Goal: Complete application form: Complete application form

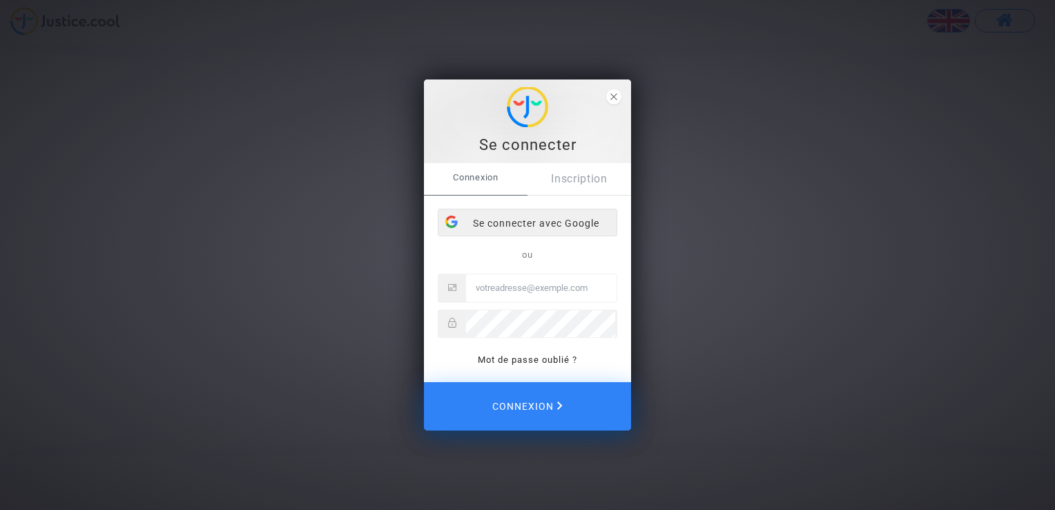
click at [567, 220] on div "Se connecter avec Google" at bounding box center [528, 223] width 178 height 28
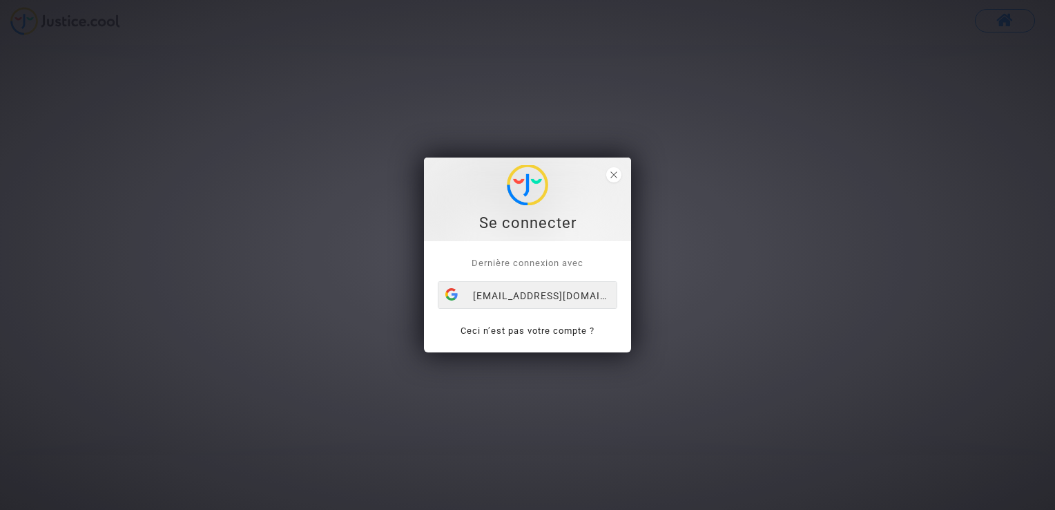
click at [562, 287] on div "aurelieklaas@gmail.com" at bounding box center [528, 296] width 178 height 28
click at [549, 329] on link "Ceci n’est pas votre compte ?" at bounding box center [528, 330] width 134 height 10
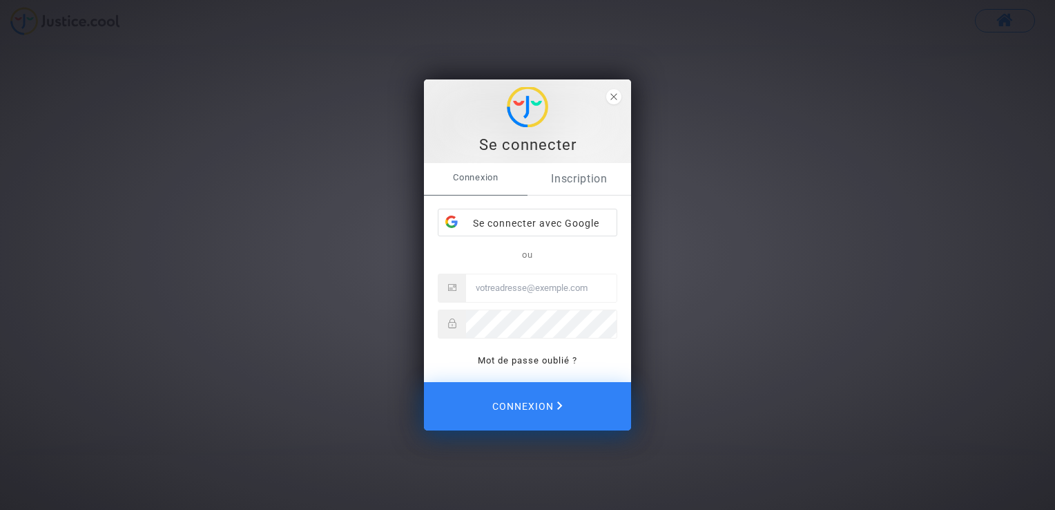
click at [587, 175] on link "Inscription" at bounding box center [580, 179] width 104 height 32
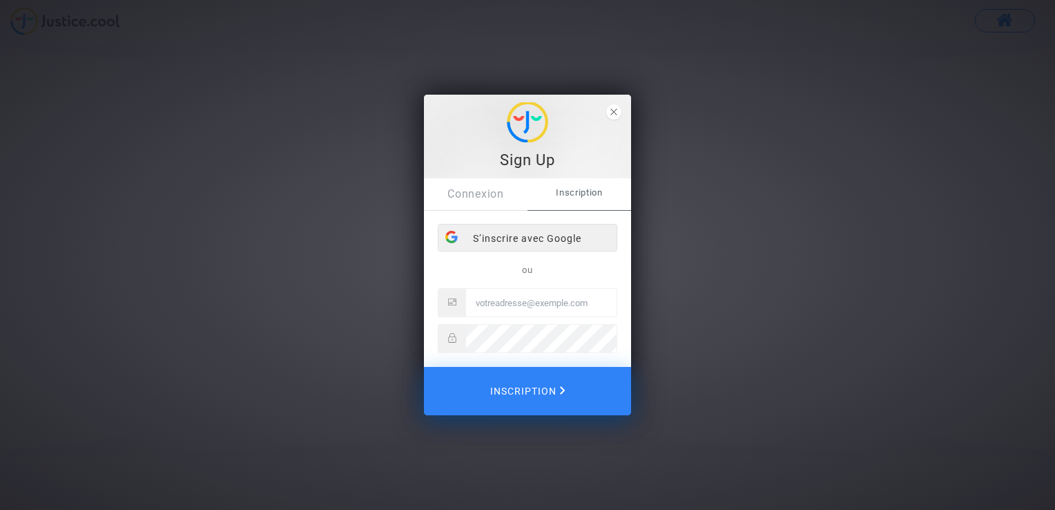
click at [533, 243] on div "S’inscrire avec Google" at bounding box center [528, 238] width 178 height 28
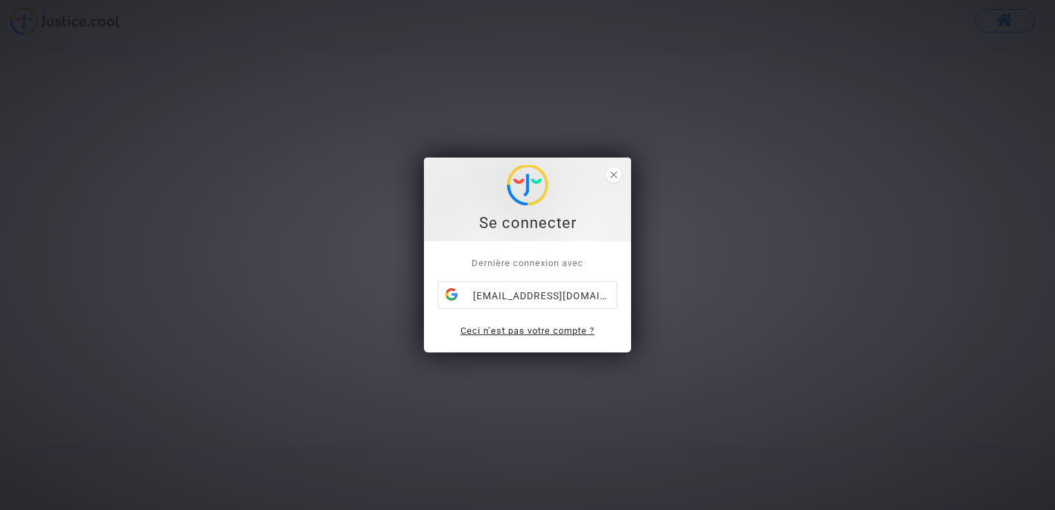
click at [548, 327] on link "Ceci n’est pas votre compte ?" at bounding box center [528, 330] width 134 height 10
click at [548, 327] on span "Connexion Inscription Se connecter avec Google ou Mot de passe oublié ? Dernièr…" at bounding box center [527, 296] width 207 height 111
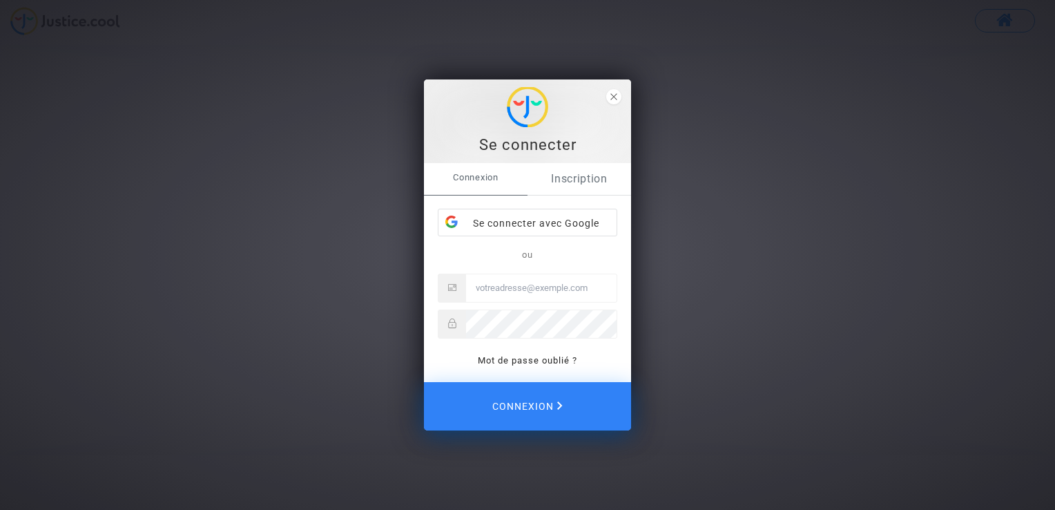
click at [584, 175] on link "Inscription" at bounding box center [580, 179] width 104 height 32
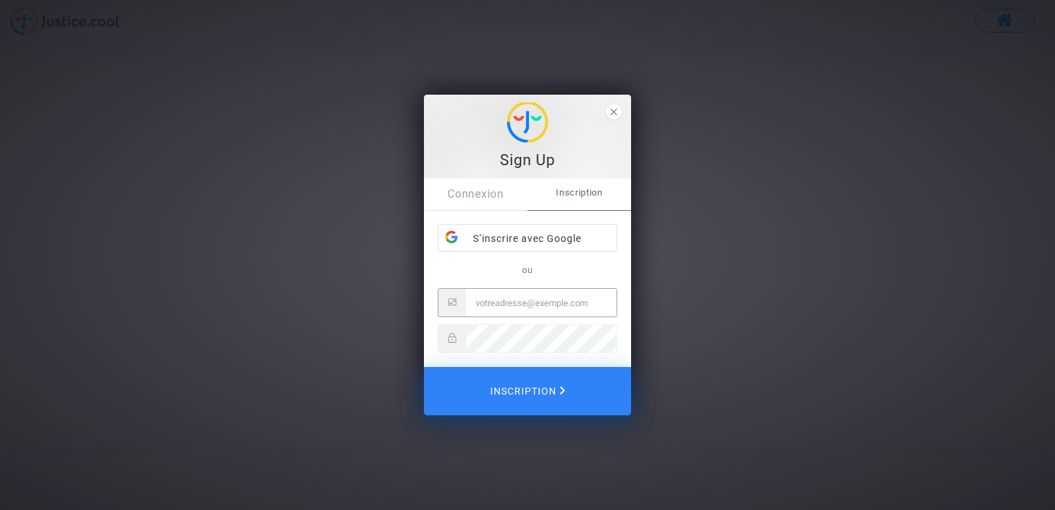
click at [530, 305] on input "Email" at bounding box center [541, 303] width 151 height 28
type input "[EMAIL_ADDRESS][DOMAIN_NAME]"
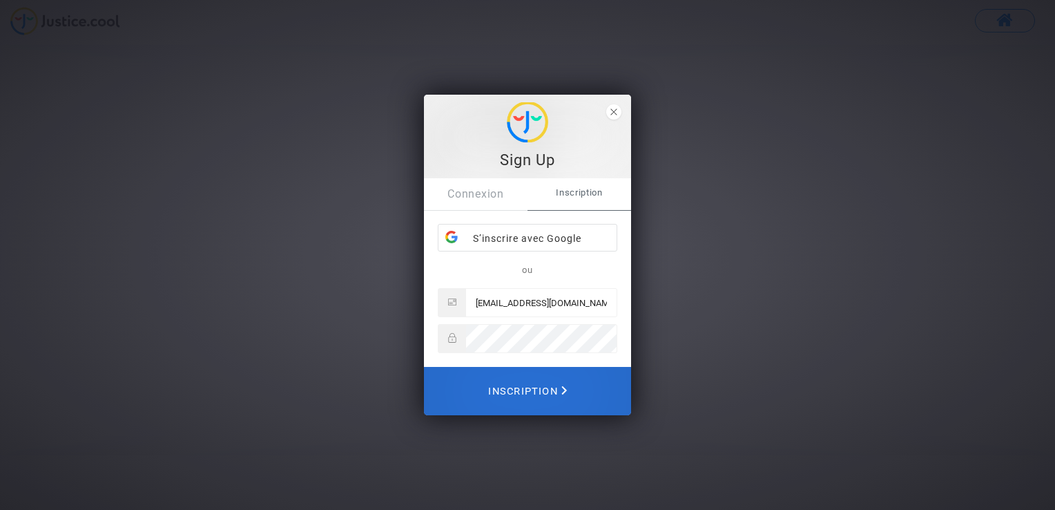
click at [544, 387] on span "Inscription" at bounding box center [527, 391] width 79 height 30
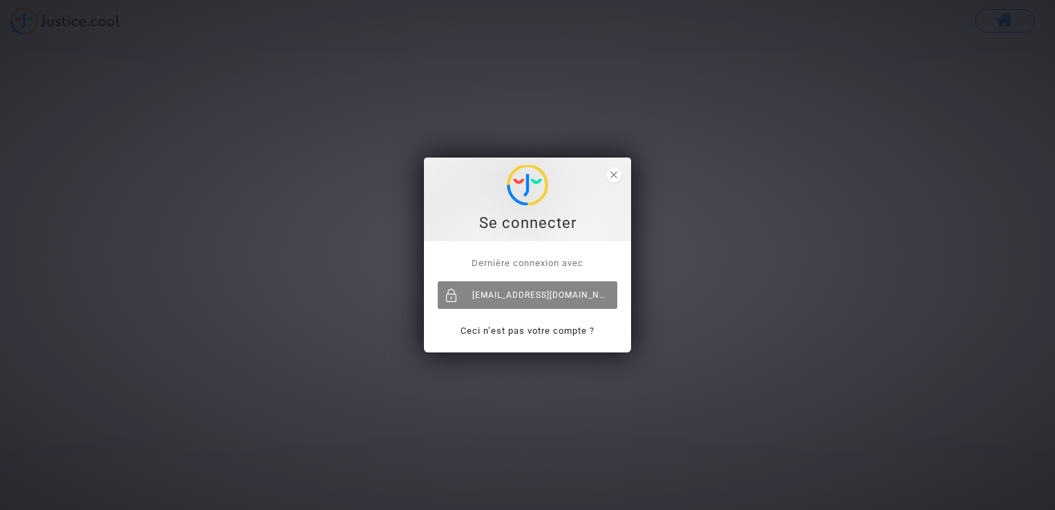
click at [575, 293] on div "[EMAIL_ADDRESS][DOMAIN_NAME]" at bounding box center [528, 295] width 180 height 28
click at [571, 263] on span "Dernière connexion avec" at bounding box center [528, 263] width 112 height 10
click at [617, 171] on icon "close" at bounding box center [614, 174] width 7 height 7
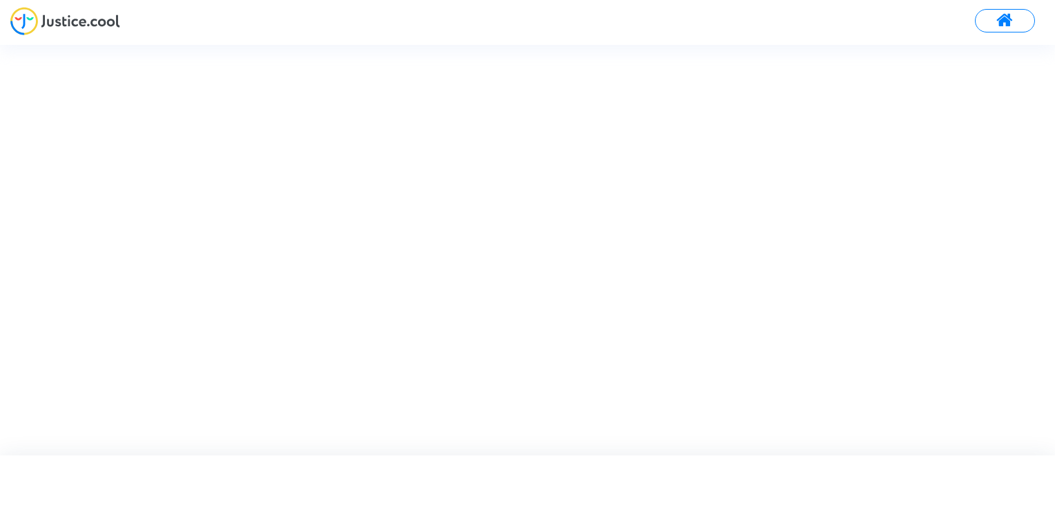
click at [1006, 21] on span at bounding box center [1005, 21] width 17 height 18
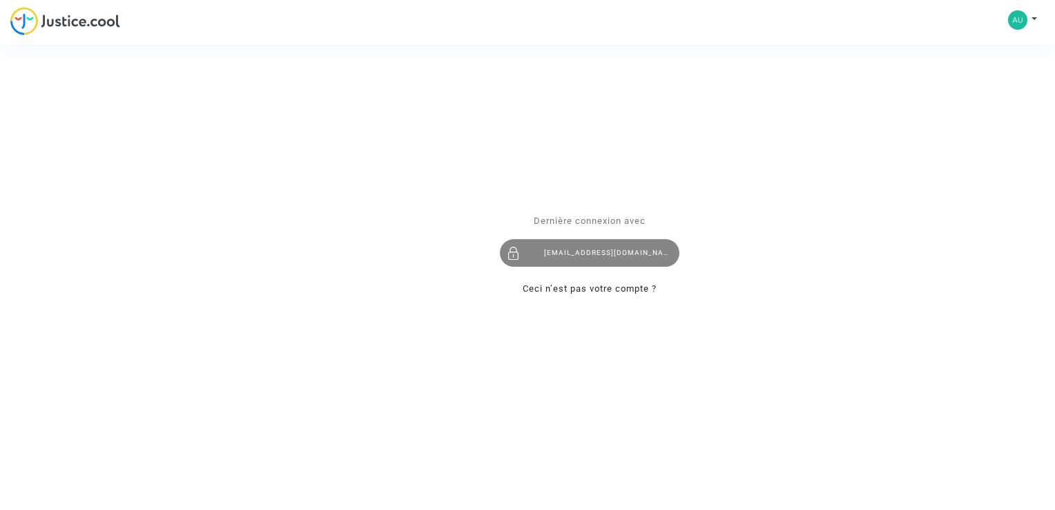
click at [586, 255] on div "[EMAIL_ADDRESS][DOMAIN_NAME]" at bounding box center [590, 254] width 180 height 28
